Goal: Task Accomplishment & Management: Use online tool/utility

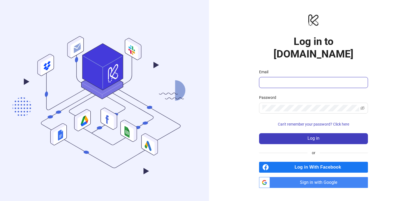
type input "**********"
click at [307, 137] on div "**********" at bounding box center [313, 100] width 109 height 174
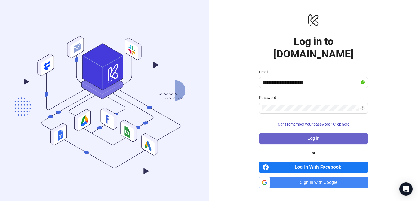
click at [307, 133] on button "Log in" at bounding box center [313, 138] width 109 height 11
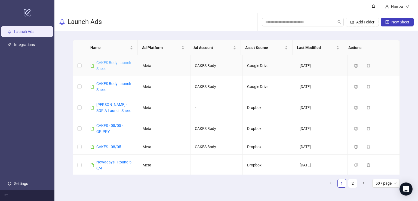
click at [102, 62] on link "CAKES Body Launch Sheet" at bounding box center [113, 65] width 35 height 10
